Goal: Information Seeking & Learning: Learn about a topic

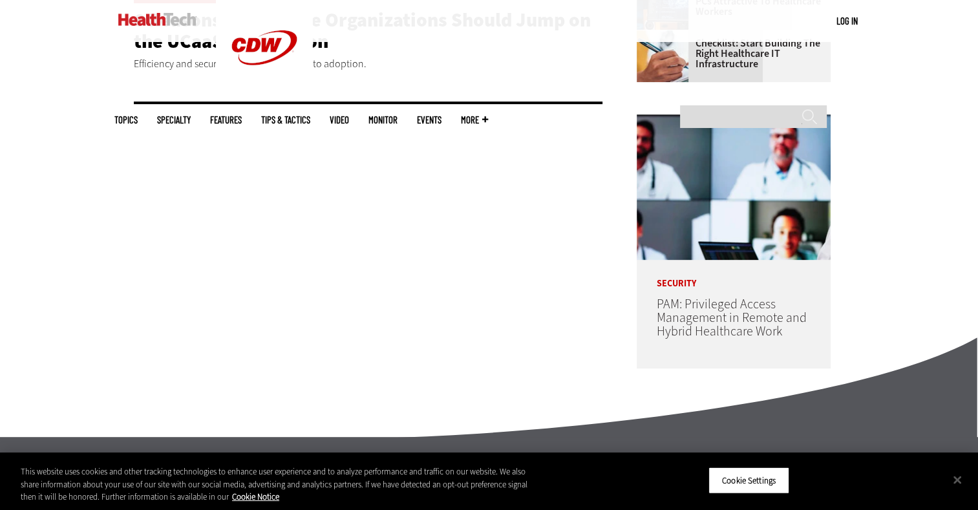
scroll to position [560, 0]
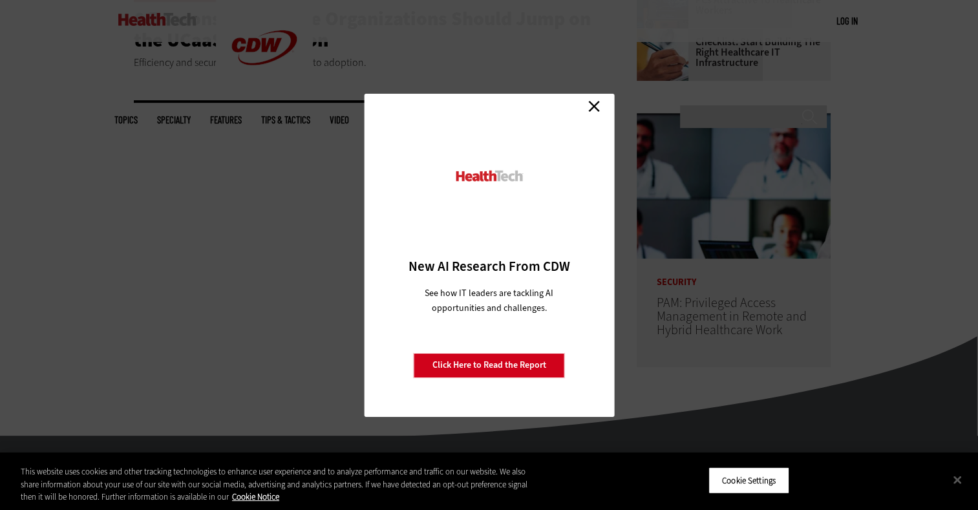
click at [589, 103] on link "Close" at bounding box center [593, 106] width 19 height 19
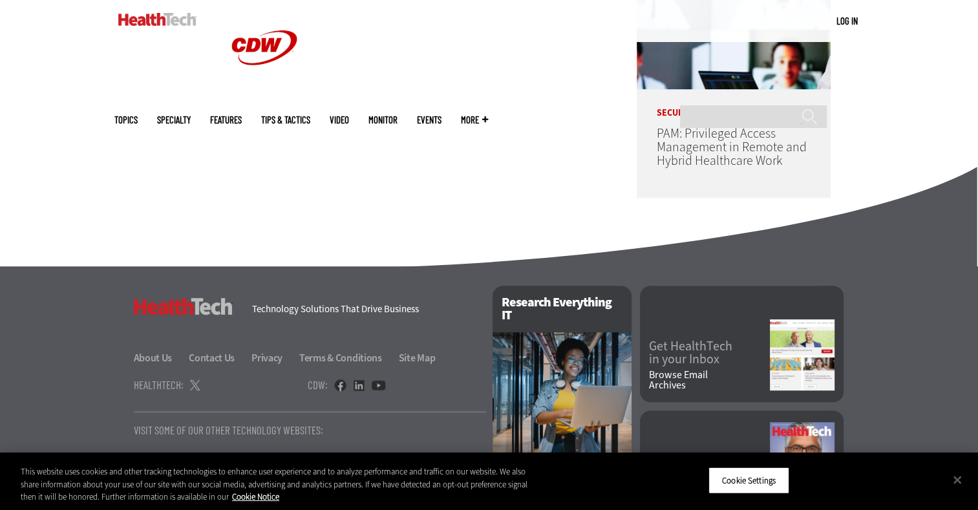
scroll to position [799, 0]
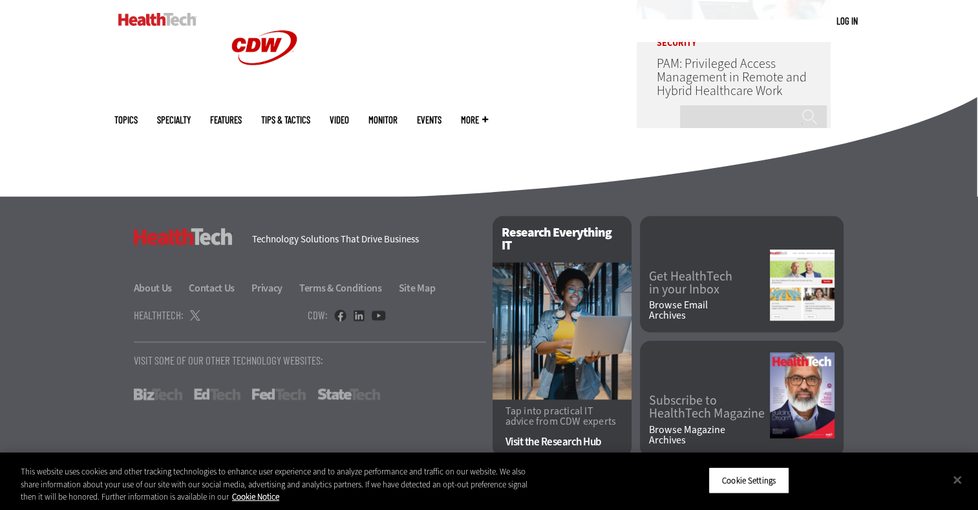
click at [706, 425] on link "Browse Magazine Archives" at bounding box center [709, 435] width 121 height 21
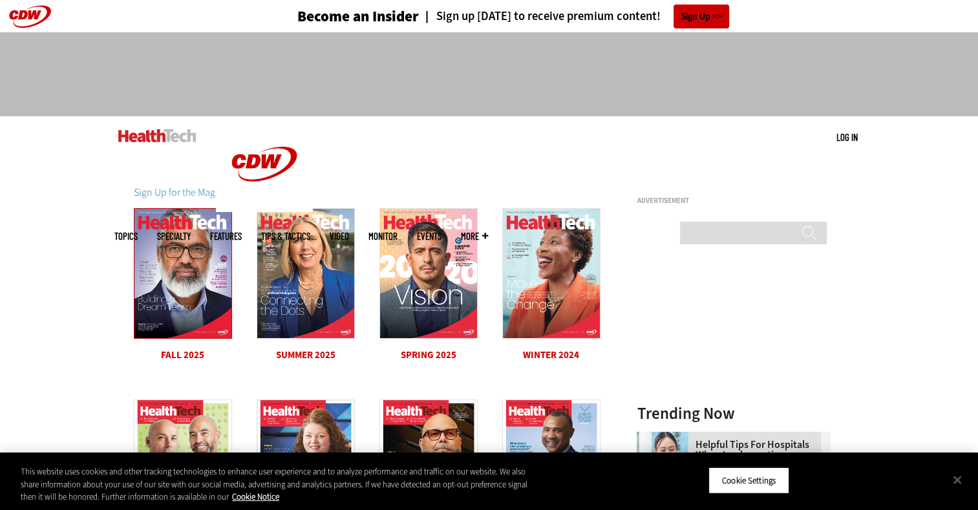
click at [166, 290] on img at bounding box center [183, 273] width 98 height 131
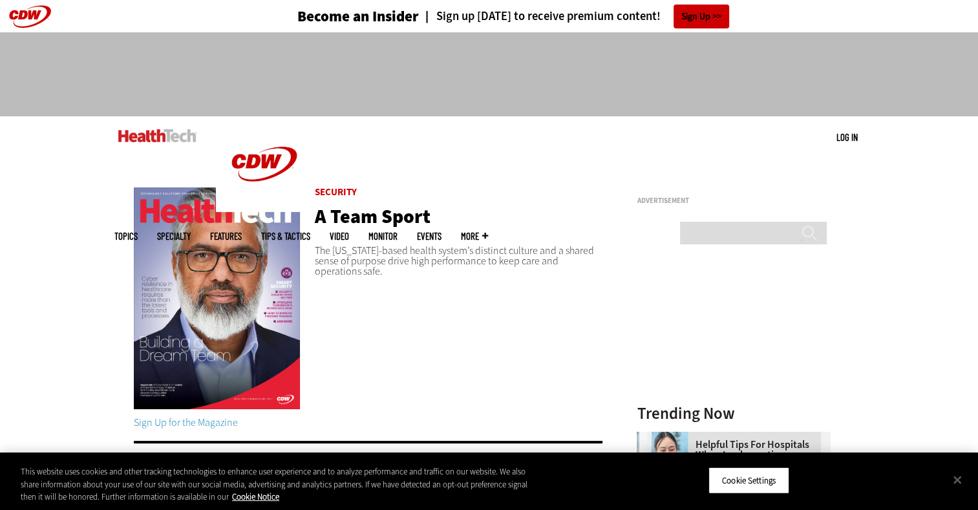
click at [341, 215] on link "A Team Sport" at bounding box center [373, 217] width 116 height 26
click at [239, 318] on img at bounding box center [217, 298] width 166 height 222
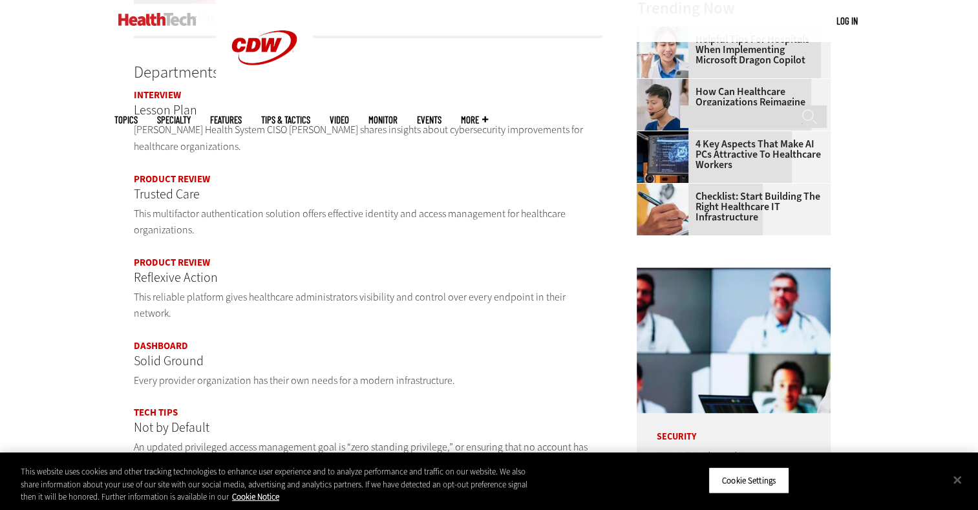
scroll to position [327, 0]
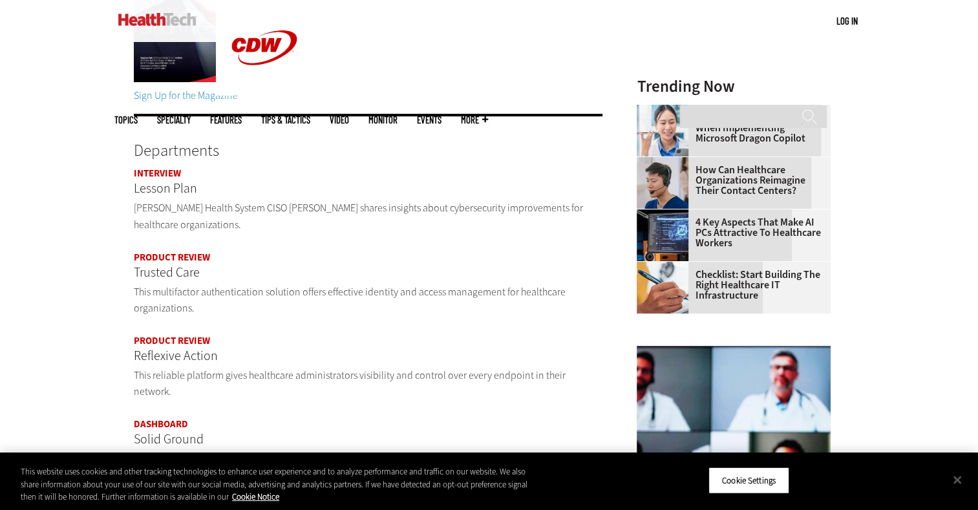
click at [173, 176] on link "Interview" at bounding box center [157, 173] width 47 height 13
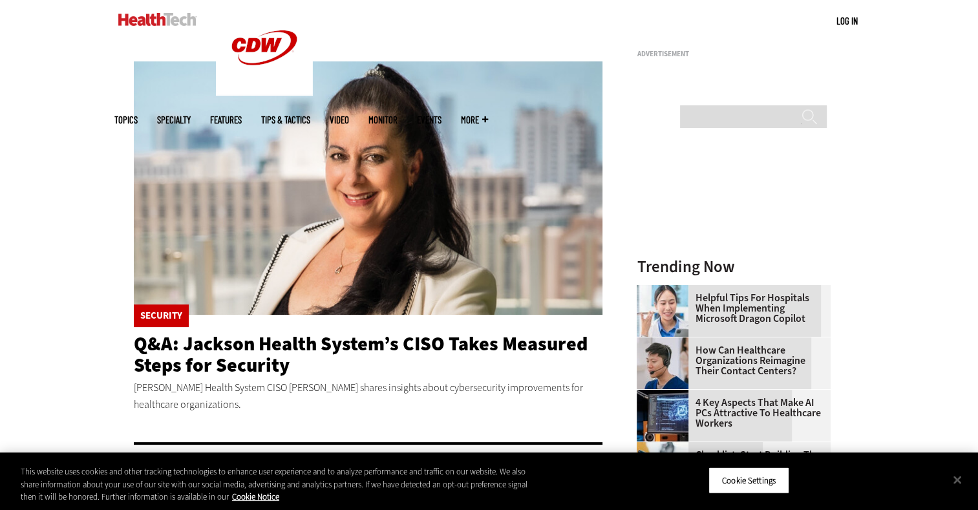
scroll to position [147, 0]
click at [957, 479] on button "Close" at bounding box center [957, 479] width 28 height 28
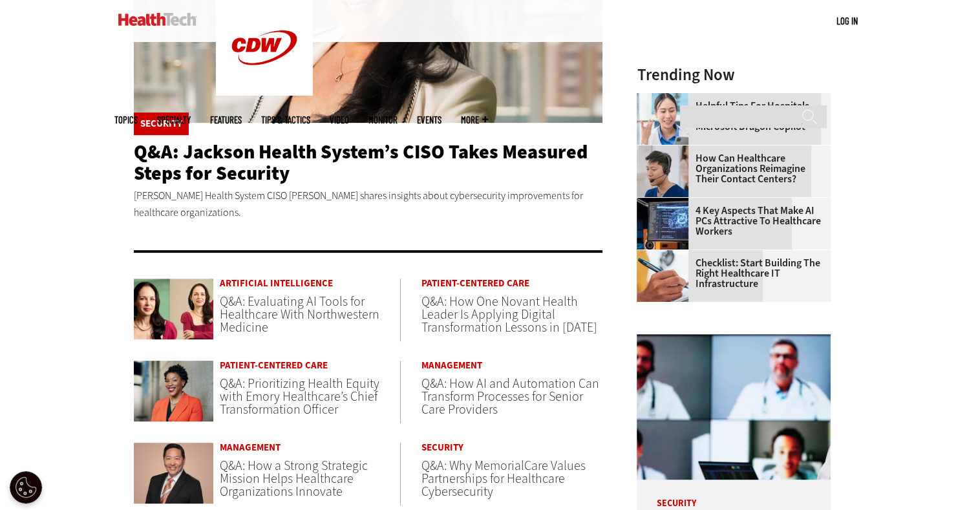
scroll to position [301, 0]
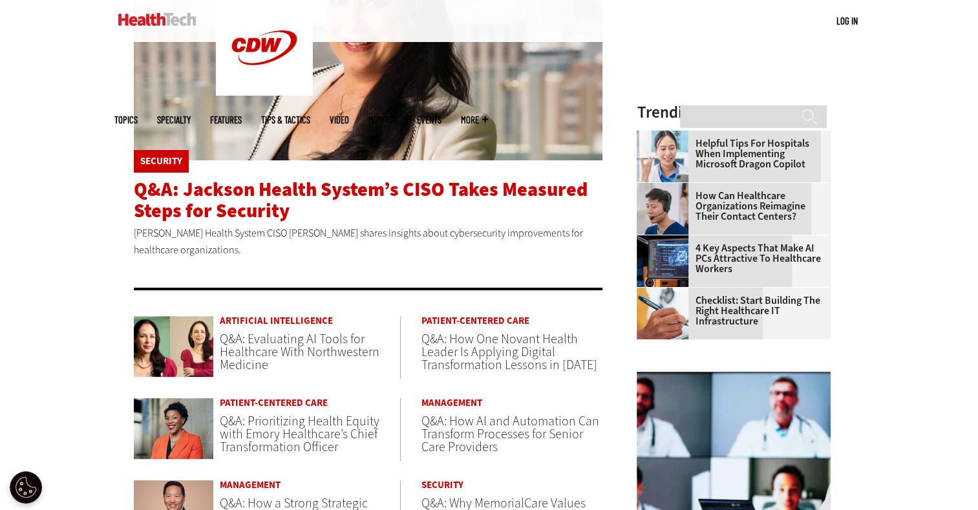
click at [424, 186] on span "Q&A: Jackson Health System’s CISO Takes Measured Steps for Security" at bounding box center [361, 199] width 454 height 47
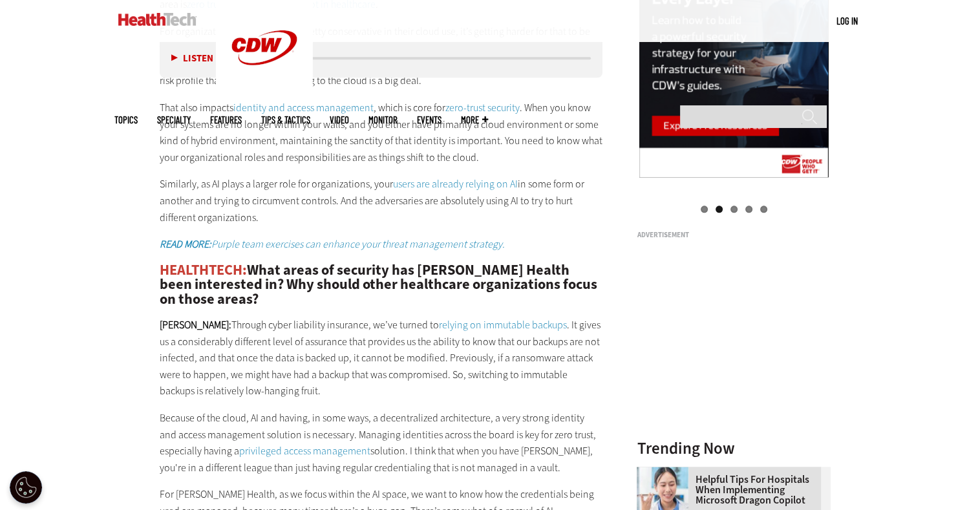
scroll to position [1200, 0]
